Goal: Transaction & Acquisition: Purchase product/service

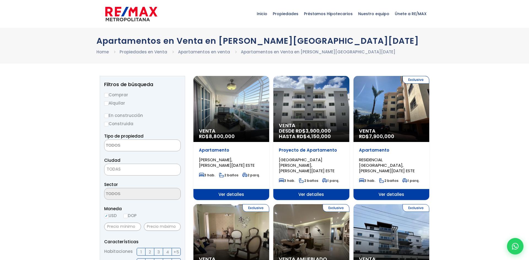
select select
click at [113, 96] on label "Comprar" at bounding box center [142, 94] width 77 height 7
click at [109, 96] on input "Comprar" at bounding box center [106, 95] width 4 height 4
radio input "true"
click at [109, 118] on label "En construcción" at bounding box center [142, 115] width 77 height 7
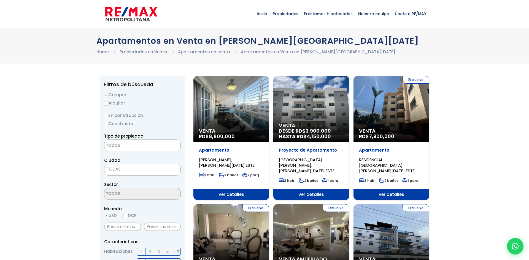
click at [0, 0] on input "En construcción" at bounding box center [0, 0] width 0 height 0
click at [107, 116] on input "En construcción" at bounding box center [106, 116] width 4 height 4
radio input "true"
click at [122, 146] on textarea "Search" at bounding box center [130, 146] width 53 height 12
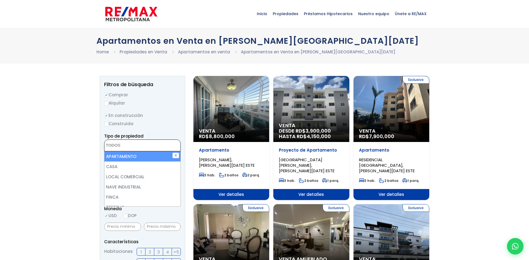
click at [117, 159] on li "APARTAMENTO" at bounding box center [142, 157] width 76 height 10
select select "apartment"
click at [117, 159] on li "APARTAMENTO" at bounding box center [142, 157] width 76 height 10
click at [116, 158] on li "APARTAMENTO" at bounding box center [142, 157] width 76 height 10
select select "apartment"
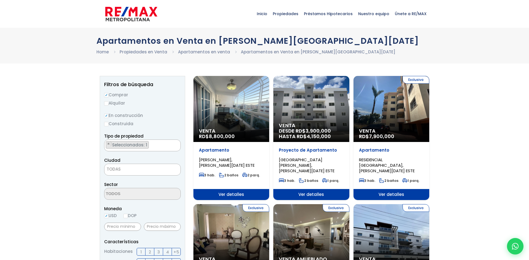
click at [129, 167] on span "TODAS" at bounding box center [142, 170] width 76 height 8
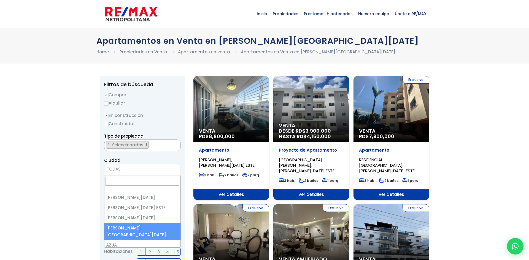
select select "150"
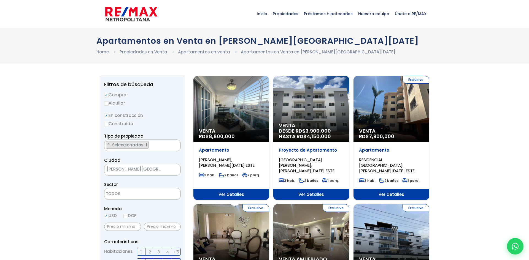
click at [116, 195] on textarea "Search" at bounding box center [130, 194] width 53 height 12
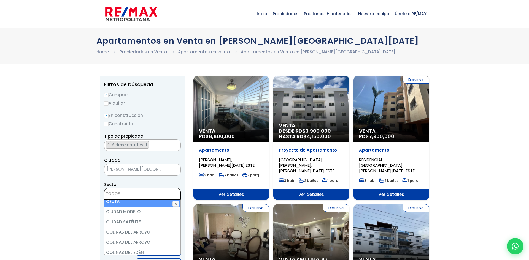
scroll to position [357, 0]
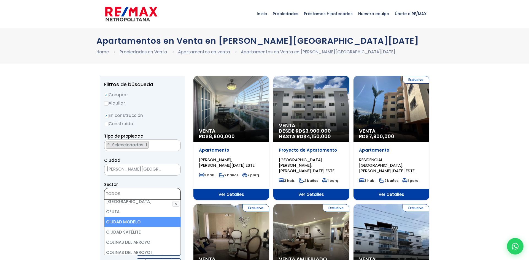
click at [127, 217] on li "CIUDAD MODELO" at bounding box center [142, 222] width 76 height 10
select select "13599"
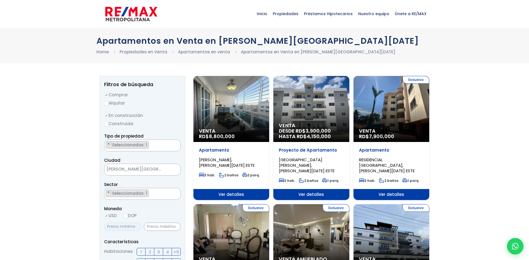
click at [123, 228] on input "text" at bounding box center [122, 227] width 37 height 8
type input "0"
click at [158, 253] on span "3" at bounding box center [158, 252] width 2 height 7
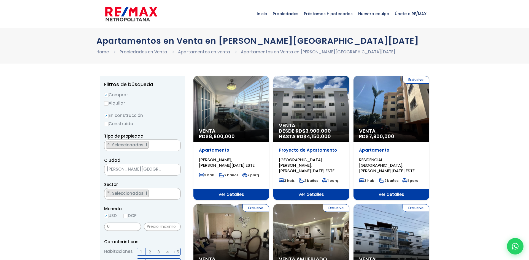
click at [0, 0] on input "3" at bounding box center [0, 0] width 0 height 0
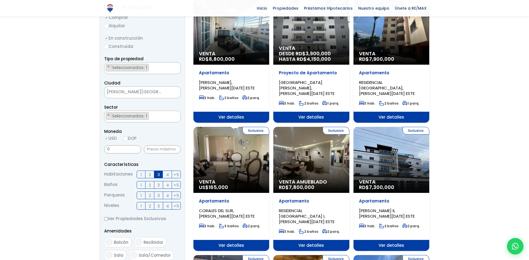
scroll to position [88, 0]
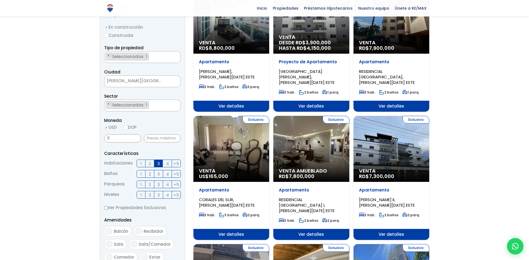
click at [150, 173] on span "2" at bounding box center [150, 174] width 2 height 7
click at [0, 0] on input "2" at bounding box center [0, 0] width 0 height 0
click at [141, 184] on span "1" at bounding box center [141, 184] width 1 height 7
click at [0, 0] on input "1" at bounding box center [0, 0] width 0 height 0
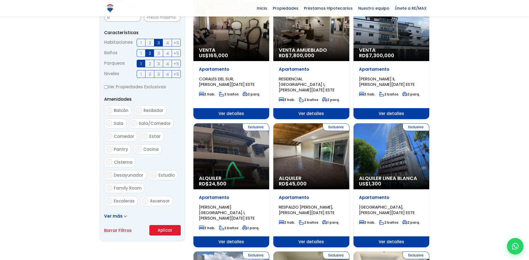
scroll to position [209, 0]
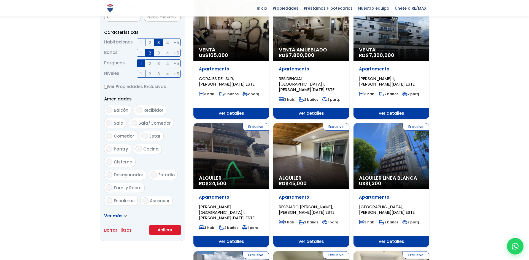
click at [153, 233] on button "Aplicar" at bounding box center [164, 230] width 31 height 10
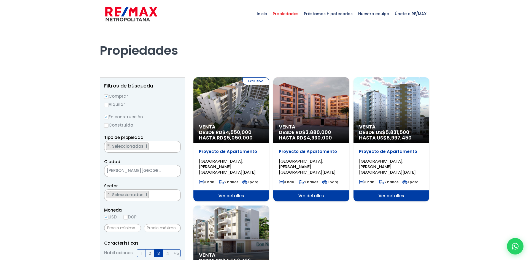
select select "13599"
click at [308, 191] on span "Ver detalles" at bounding box center [311, 196] width 76 height 11
click at [319, 194] on span "Ver detalles" at bounding box center [311, 196] width 76 height 11
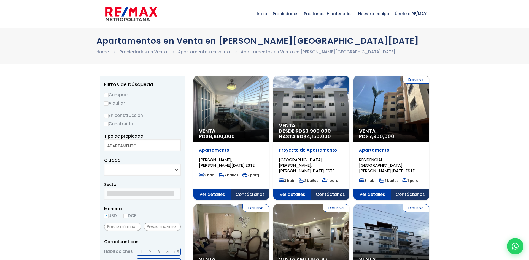
select select
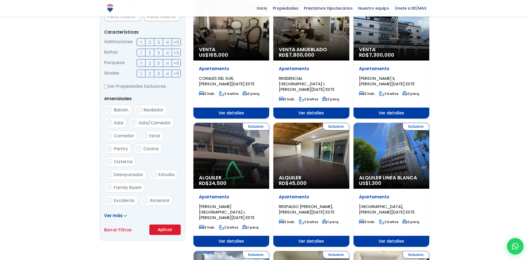
scroll to position [209, 0]
